Goal: Information Seeking & Learning: Find specific fact

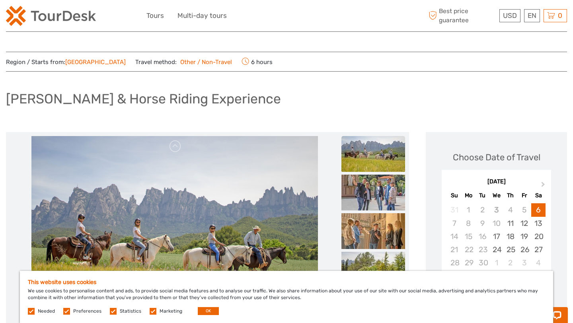
scroll to position [725, 0]
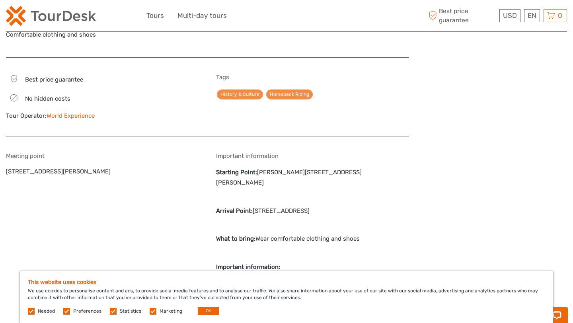
drag, startPoint x: 248, startPoint y: 173, endPoint x: 208, endPoint y: 164, distance: 41.2
click at [243, 177] on p "Starting Point: [PERSON_NAME][STREET_ADDRESS][PERSON_NAME]" at bounding box center [312, 177] width 193 height 20
drag, startPoint x: 243, startPoint y: 173, endPoint x: 215, endPoint y: 163, distance: 30.2
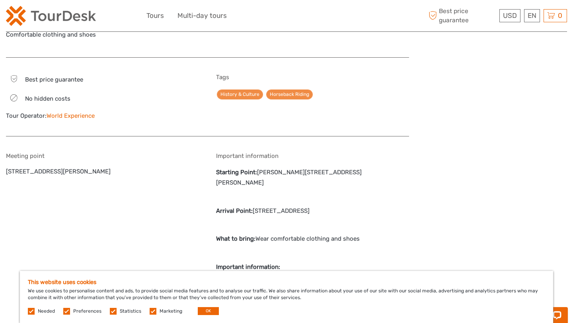
copy p "Starting Point: [PERSON_NAME][STREET_ADDRESS][PERSON_NAME]"
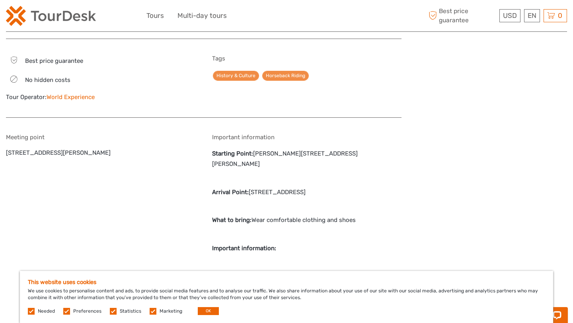
scroll to position [743, 0]
drag, startPoint x: 45, startPoint y: 125, endPoint x: 2, endPoint y: 123, distance: 43.0
click at [2, 123] on body "USD USD € £ EN English Español Deutsch Tours Multi-day tours More Best price gu…" at bounding box center [286, 171] width 573 height 1828
copy h5 "Meeting point"
click at [253, 150] on strong "Starting Point:" at bounding box center [232, 153] width 41 height 7
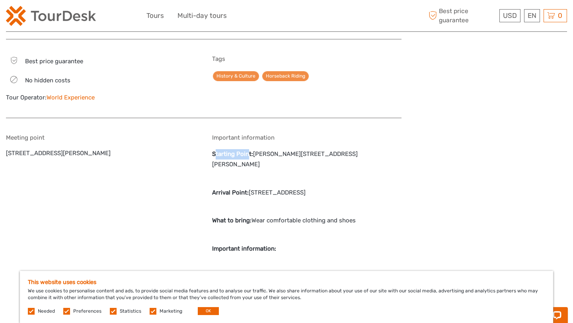
drag, startPoint x: 253, startPoint y: 143, endPoint x: 217, endPoint y: 140, distance: 35.9
click at [218, 150] on strong "Starting Point:" at bounding box center [232, 153] width 41 height 7
click at [243, 149] on p "Starting Point: [PERSON_NAME][STREET_ADDRESS][PERSON_NAME]" at bounding box center [306, 159] width 189 height 20
drag, startPoint x: 256, startPoint y: 146, endPoint x: 202, endPoint y: 144, distance: 53.7
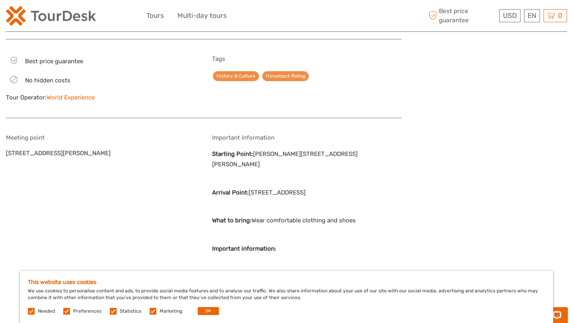
drag, startPoint x: 256, startPoint y: 145, endPoint x: 212, endPoint y: 145, distance: 43.4
copy strong "Starting Point:"
drag, startPoint x: 165, startPoint y: 144, endPoint x: 5, endPoint y: 125, distance: 160.9
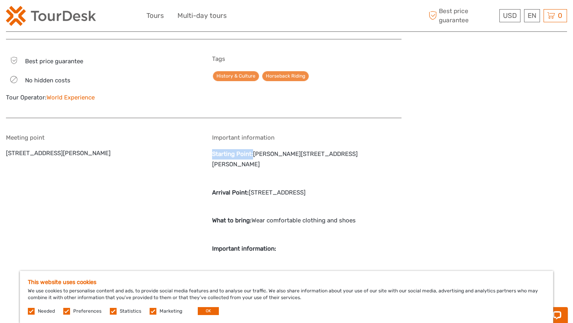
click at [5, 125] on body "USD USD € £ EN English Español Deutsch Tours Multi-day tours More Best price gu…" at bounding box center [286, 171] width 573 height 1828
copy div "Meeting point [STREET_ADDRESS][PERSON_NAME]"
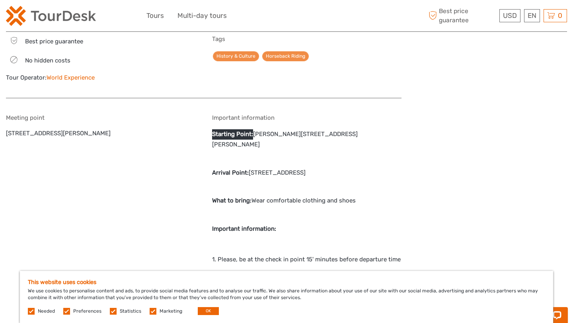
scroll to position [764, 0]
drag, startPoint x: 216, startPoint y: 123, endPoint x: 248, endPoint y: 135, distance: 34.1
click at [248, 136] on p "Starting Point: [PERSON_NAME][STREET_ADDRESS][PERSON_NAME]" at bounding box center [306, 139] width 189 height 20
copy p "Starting Point: [PERSON_NAME][STREET_ADDRESS][PERSON_NAME]"
click at [395, 129] on p "Starting Point: [PERSON_NAME][STREET_ADDRESS][PERSON_NAME]" at bounding box center [306, 139] width 189 height 20
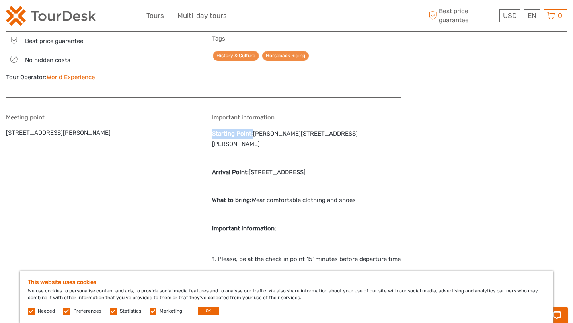
click at [395, 129] on p "Starting Point: [PERSON_NAME][STREET_ADDRESS][PERSON_NAME]" at bounding box center [306, 139] width 189 height 20
